Goal: Consume media (video, audio)

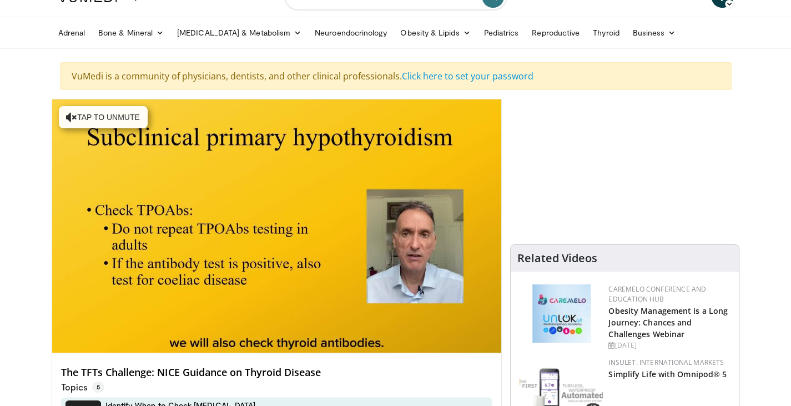
scroll to position [53, 0]
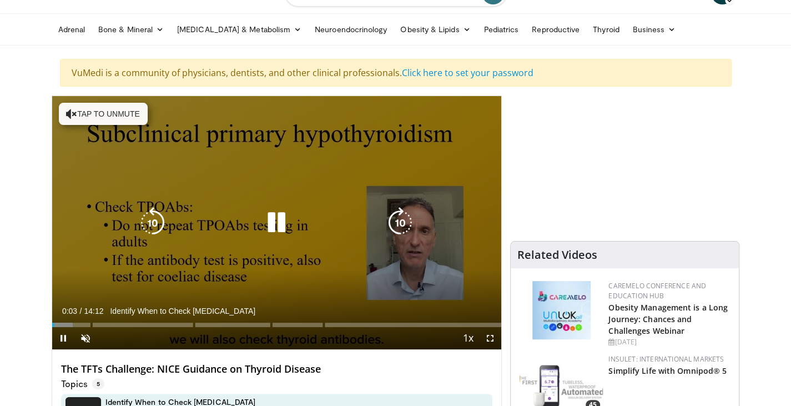
click at [271, 219] on icon "Video Player" at bounding box center [276, 222] width 31 height 31
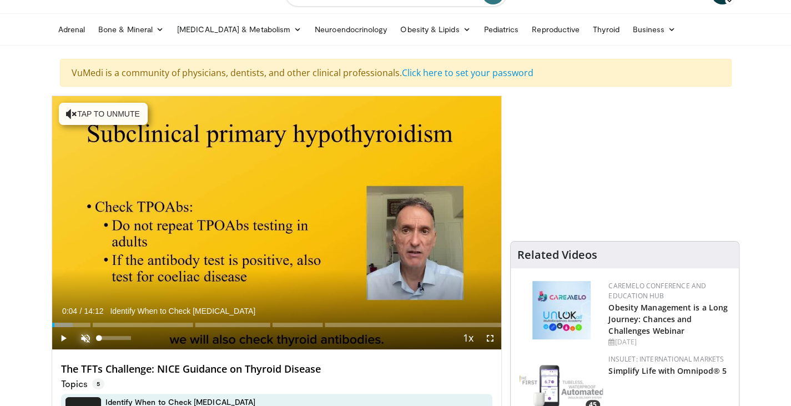
click at [87, 337] on span "Video Player" at bounding box center [85, 338] width 22 height 22
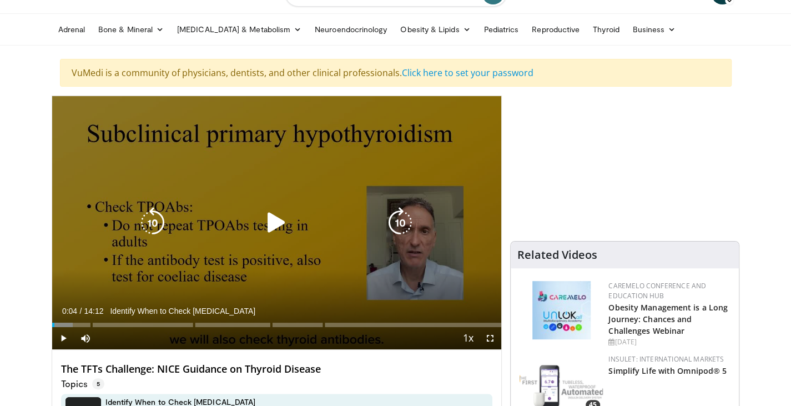
click at [274, 225] on icon "Video Player" at bounding box center [276, 222] width 31 height 31
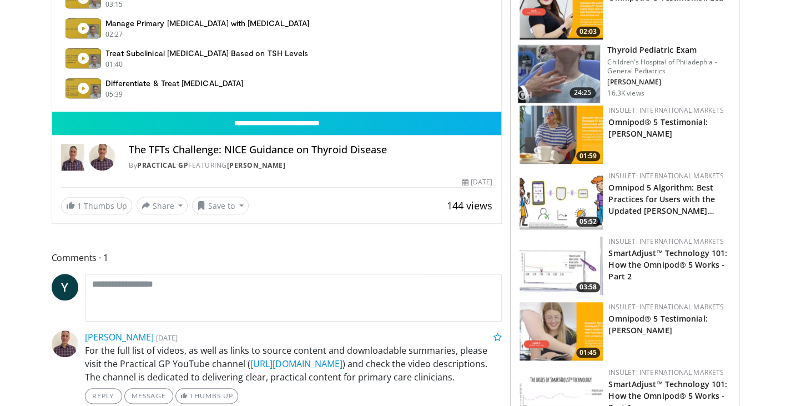
scroll to position [490, 0]
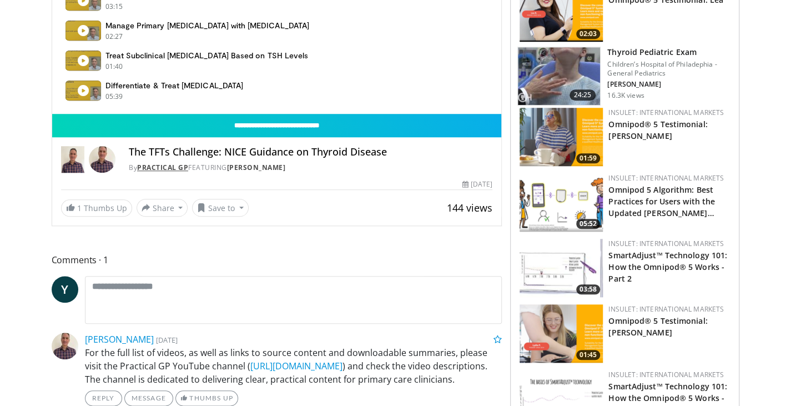
click at [168, 168] on link "Practical GP" at bounding box center [162, 167] width 51 height 9
